Goal: Navigation & Orientation: Find specific page/section

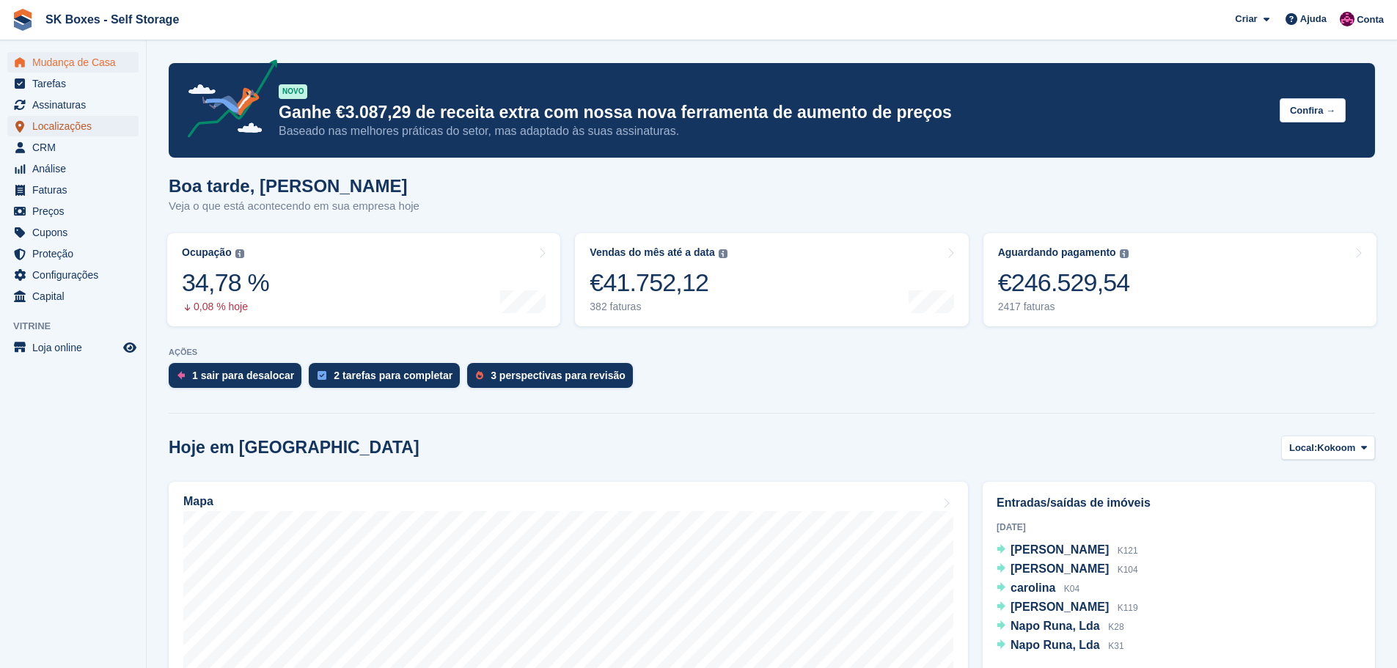
click at [87, 122] on span "Localizações" at bounding box center [76, 126] width 88 height 21
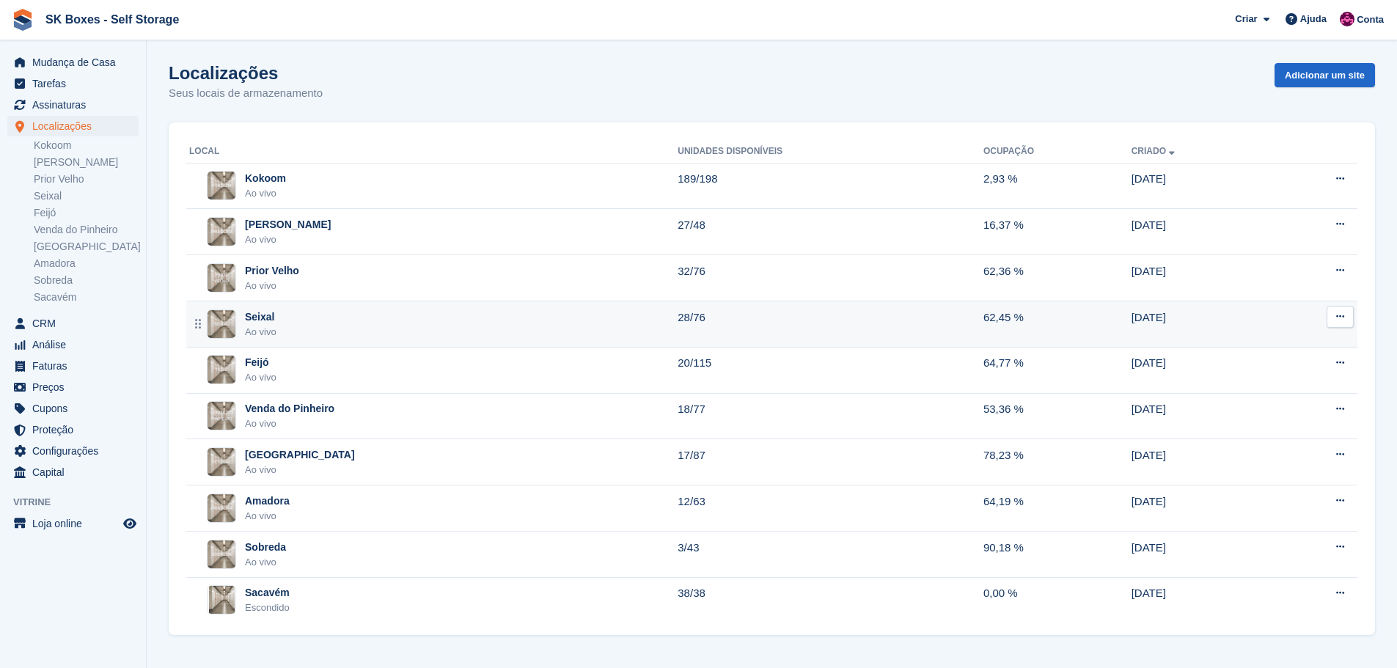
click at [273, 325] on div "Ao vivo" at bounding box center [261, 332] width 32 height 15
